Goal: Information Seeking & Learning: Find contact information

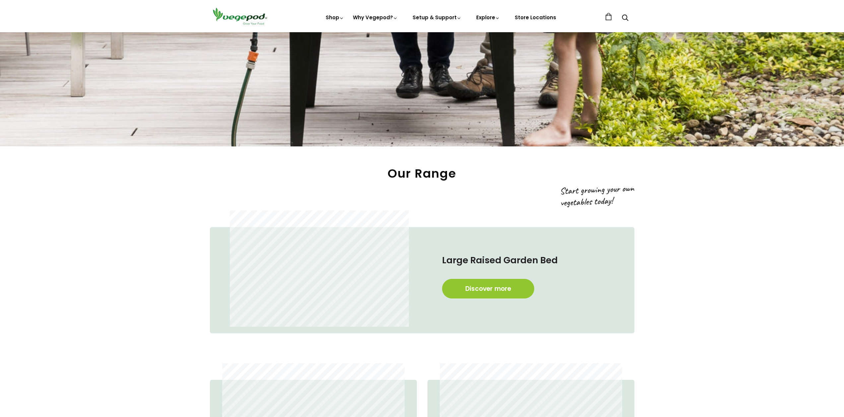
scroll to position [497, 0]
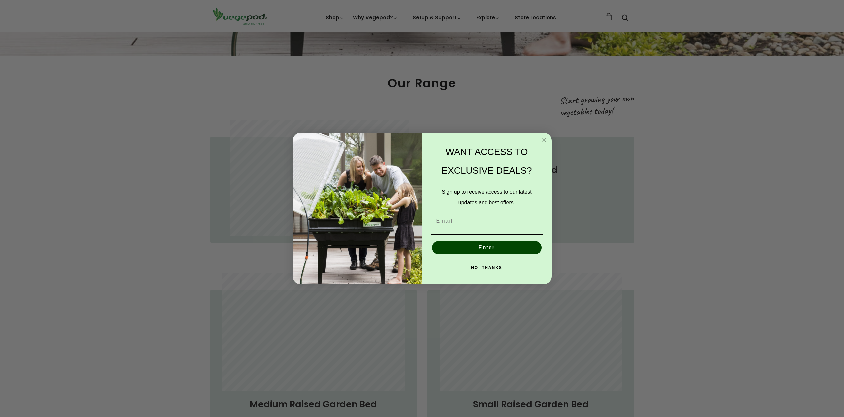
click at [544, 139] on circle "Close dialog" at bounding box center [544, 140] width 8 height 8
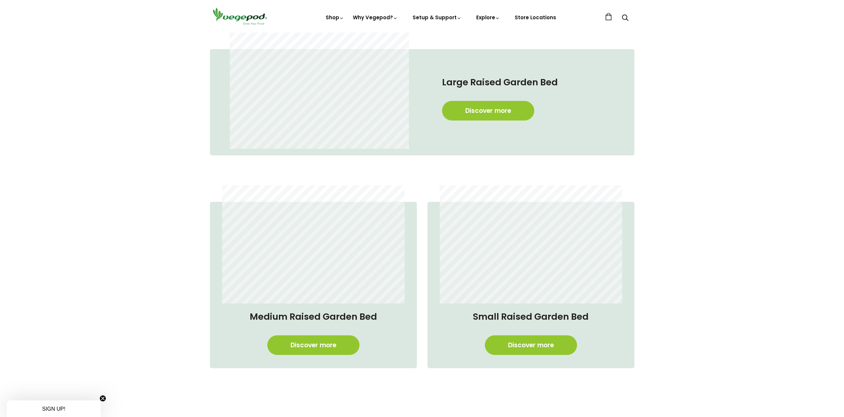
scroll to position [564, 0]
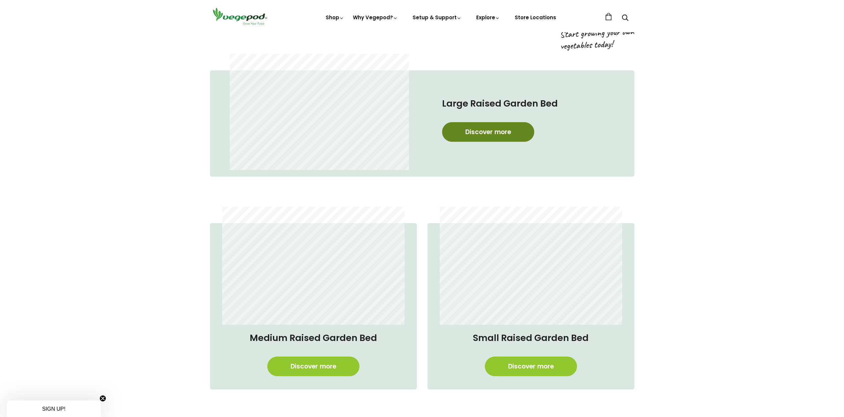
click at [481, 129] on link "Discover more" at bounding box center [488, 132] width 92 height 20
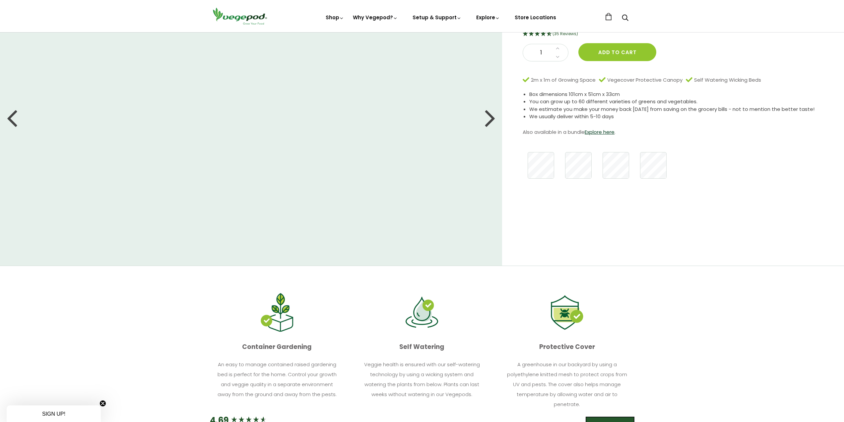
scroll to position [66, 0]
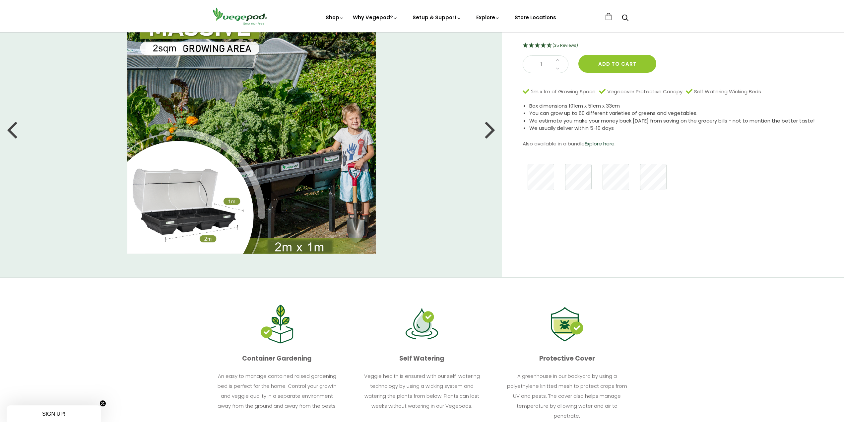
click at [492, 130] on div at bounding box center [490, 129] width 11 height 30
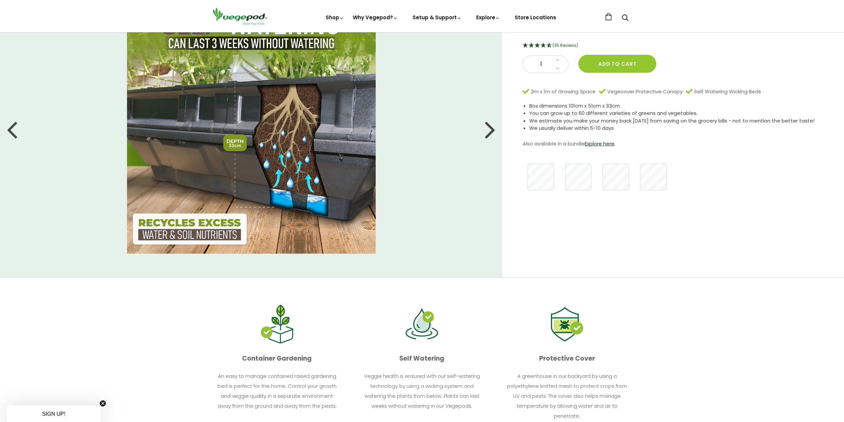
click at [492, 130] on div at bounding box center [490, 129] width 11 height 30
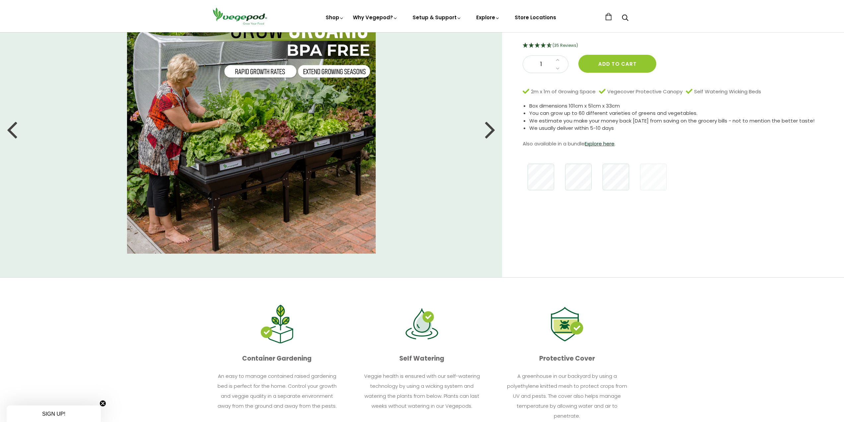
click at [492, 130] on div at bounding box center [490, 129] width 11 height 30
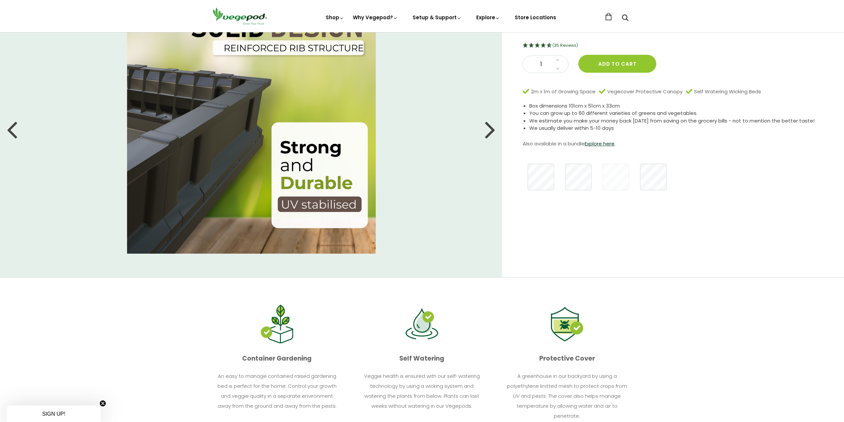
click at [492, 130] on div at bounding box center [490, 129] width 11 height 30
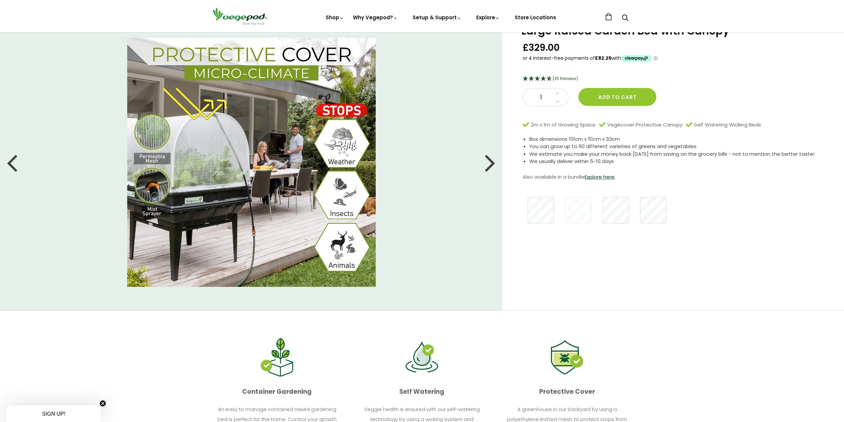
scroll to position [0, 0]
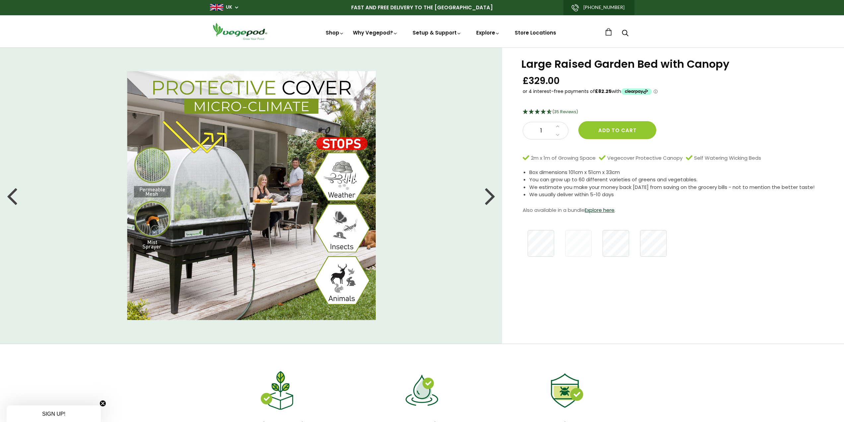
click at [489, 195] on div at bounding box center [490, 195] width 11 height 30
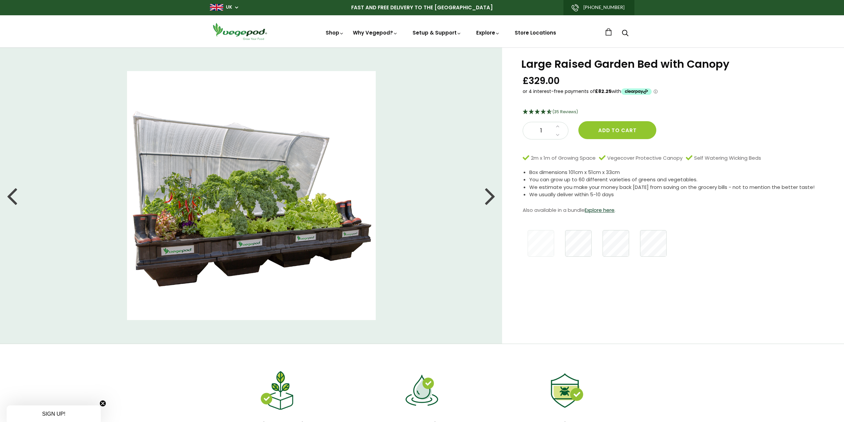
click at [488, 194] on div at bounding box center [490, 195] width 11 height 30
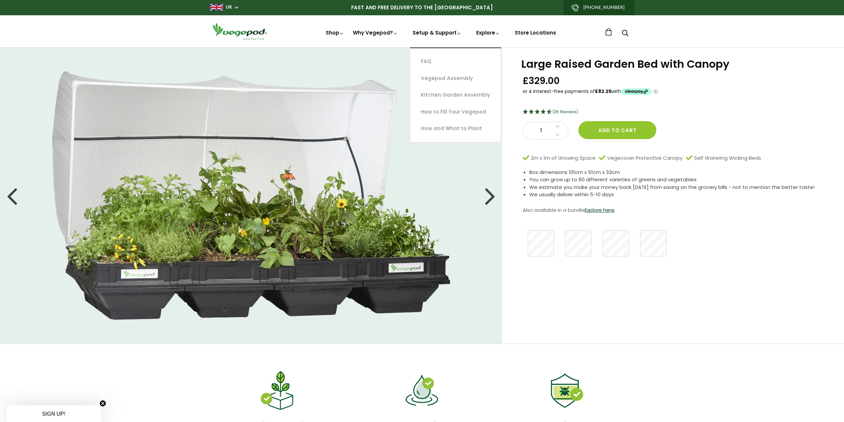
click at [440, 34] on link "Setup & Support" at bounding box center [437, 57] width 49 height 56
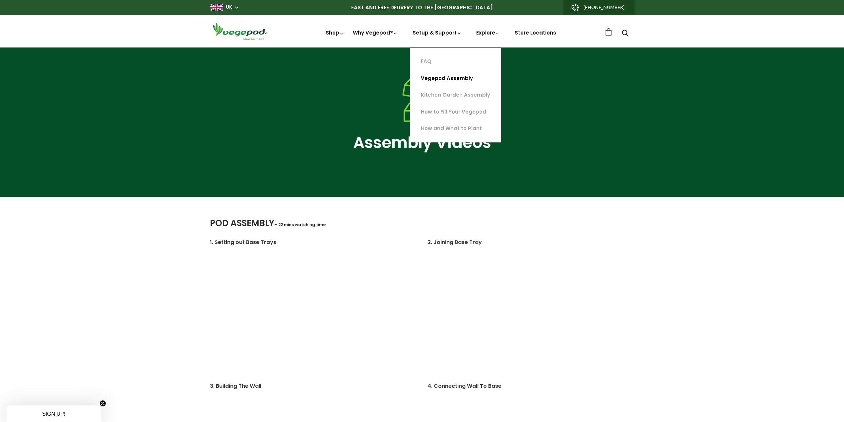
click at [442, 76] on link "Vegepod Assembly" at bounding box center [455, 78] width 91 height 17
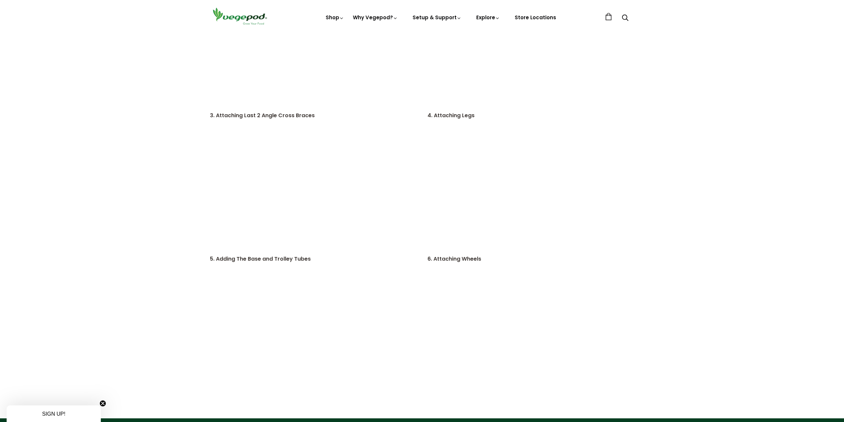
scroll to position [1360, 0]
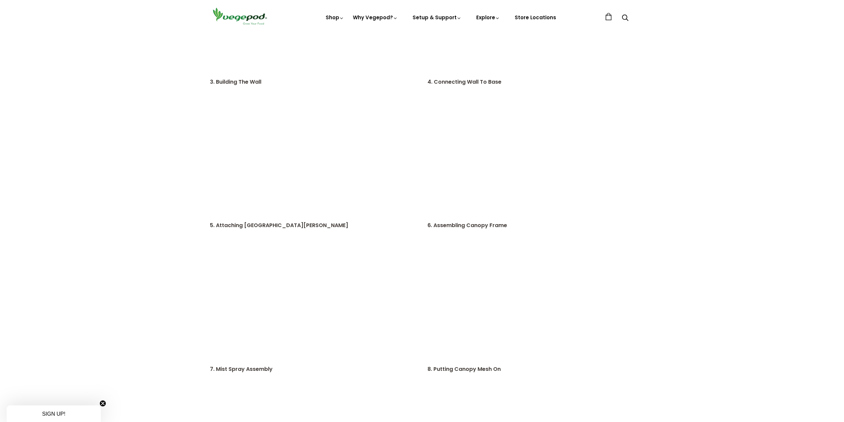
scroll to position [199, 0]
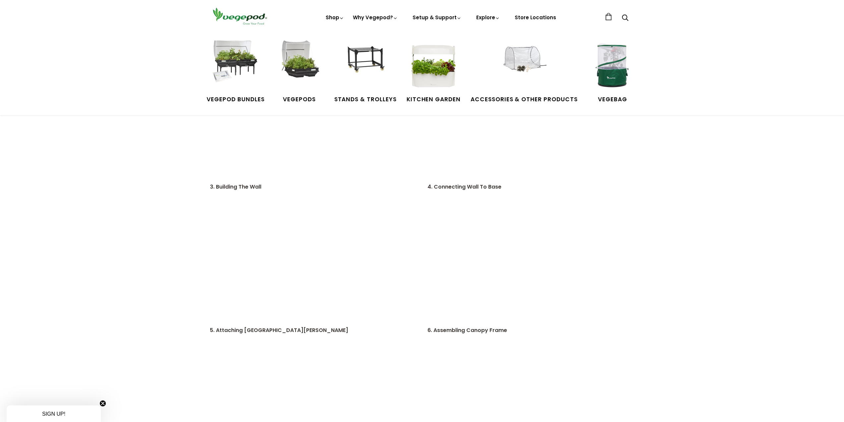
click at [337, 16] on link "Shop" at bounding box center [335, 27] width 19 height 26
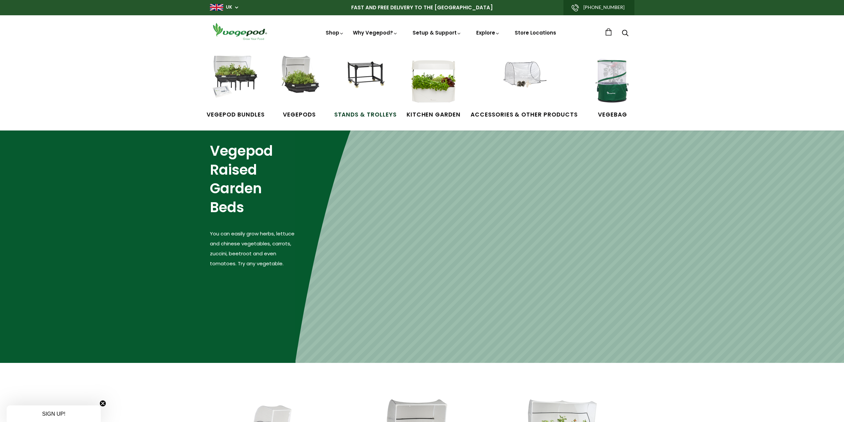
click at [366, 71] on img at bounding box center [366, 81] width 50 height 50
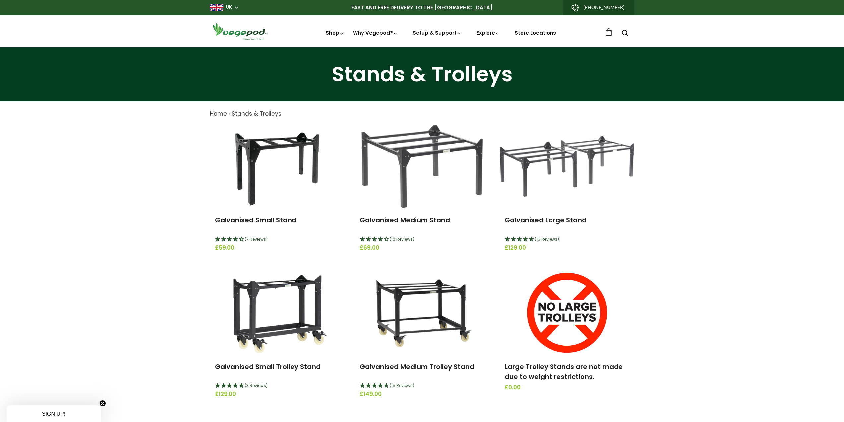
click at [538, 32] on link "Store Locations" at bounding box center [535, 32] width 41 height 7
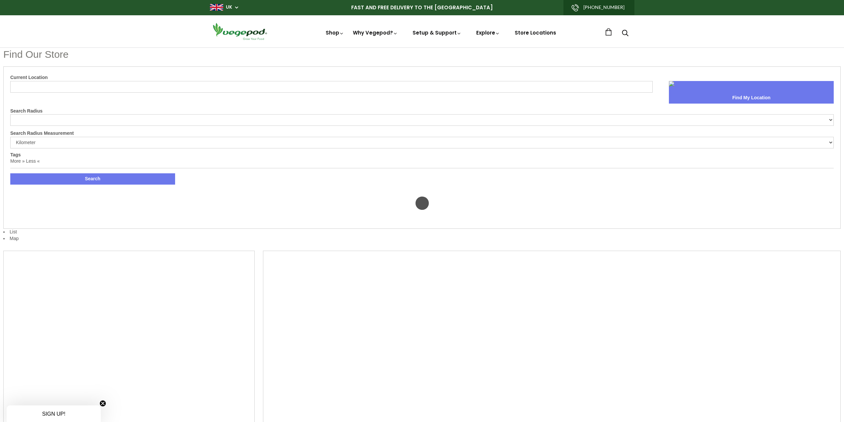
select select "m"
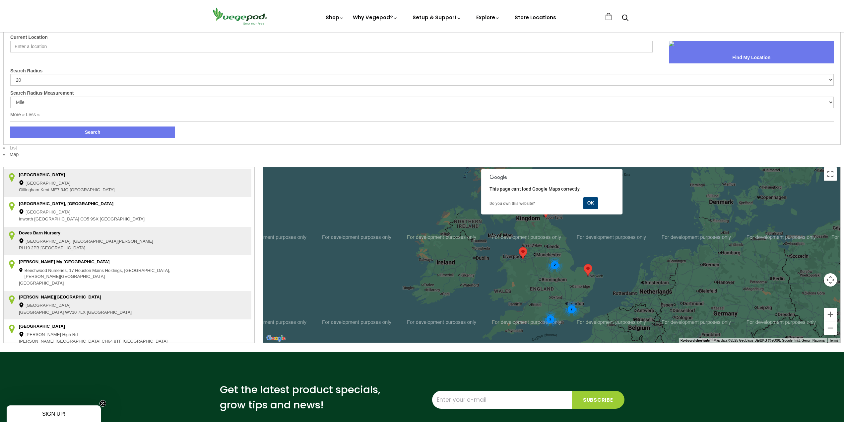
scroll to position [33, 0]
